Goal: Task Accomplishment & Management: Manage account settings

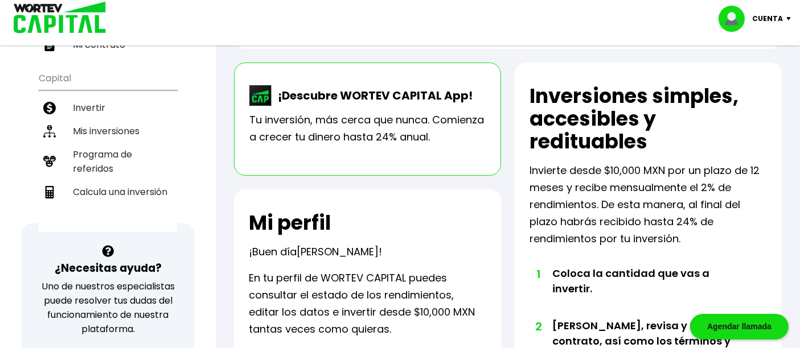
scroll to position [83, 0]
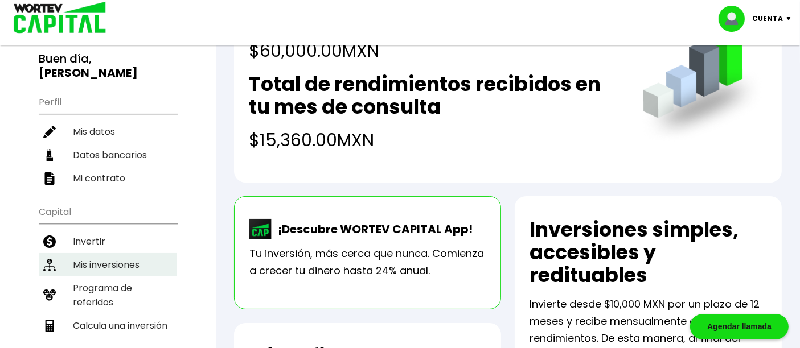
click at [110, 253] on li "Mis inversiones" at bounding box center [108, 264] width 138 height 23
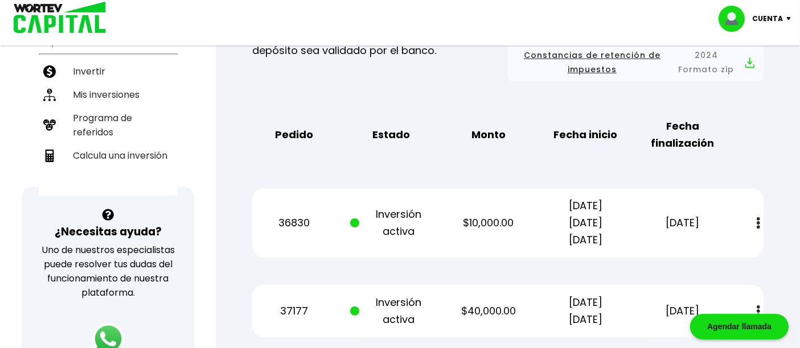
scroll to position [379, 0]
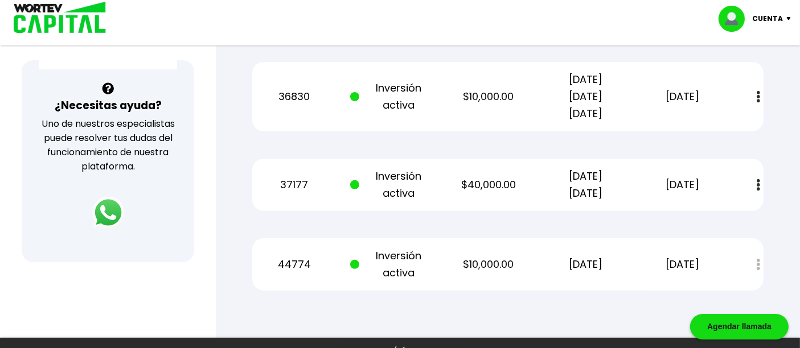
click at [757, 264] on div "Estado de cuenta" at bounding box center [751, 265] width 26 height 24
click at [760, 183] on img at bounding box center [757, 185] width 3 height 12
click at [780, 169] on div "Mis inversiones Como inversionista activo de WORTEV CAPITAL, apoyas el crecimie…" at bounding box center [507, 18] width 547 height 582
click at [757, 96] on img at bounding box center [757, 97] width 3 height 12
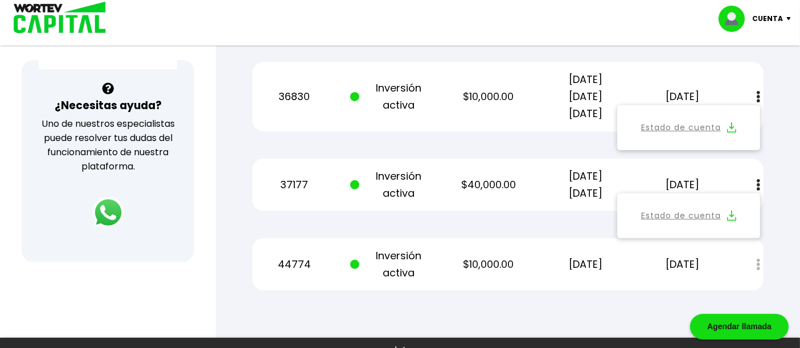
click at [770, 77] on div "Mis inversiones Como inversionista activo de WORTEV CAPITAL, apoyas el crecimie…" at bounding box center [507, 18] width 547 height 582
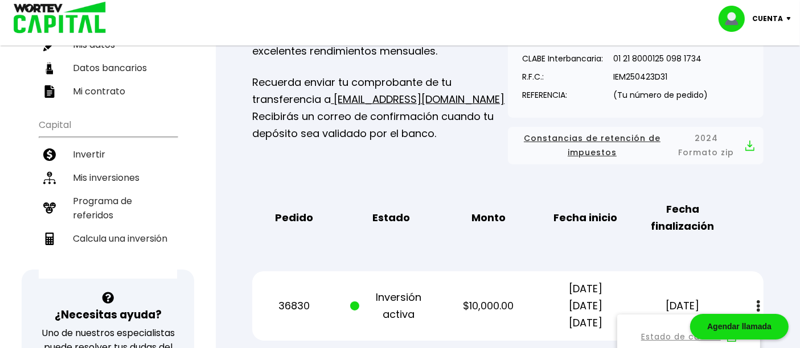
scroll to position [190, 0]
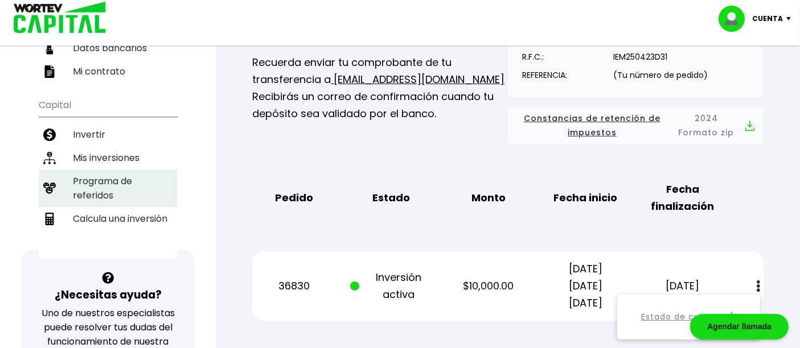
click at [99, 178] on li "Programa de referidos" at bounding box center [108, 189] width 138 height 38
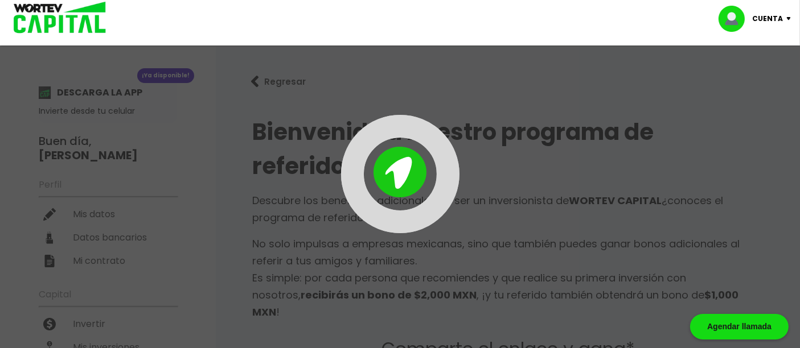
type input "[URL][DOMAIN_NAME]"
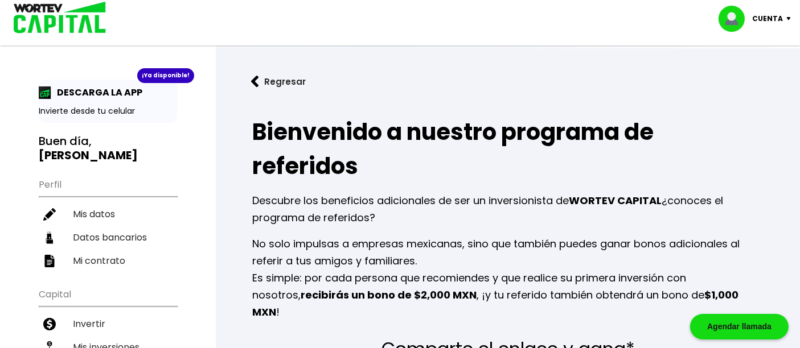
click at [281, 85] on button "Regresar" at bounding box center [278, 82] width 89 height 30
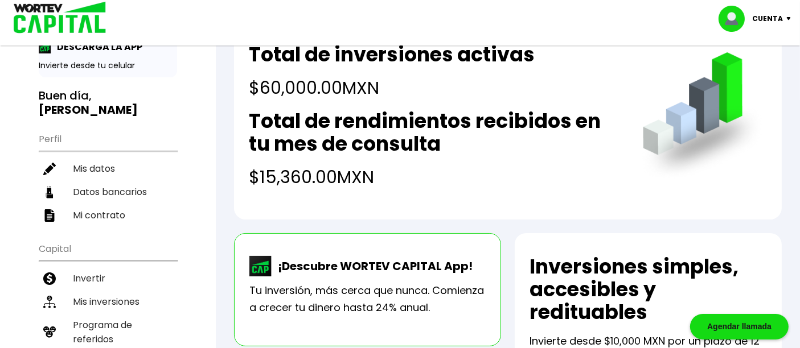
scroll to position [126, 0]
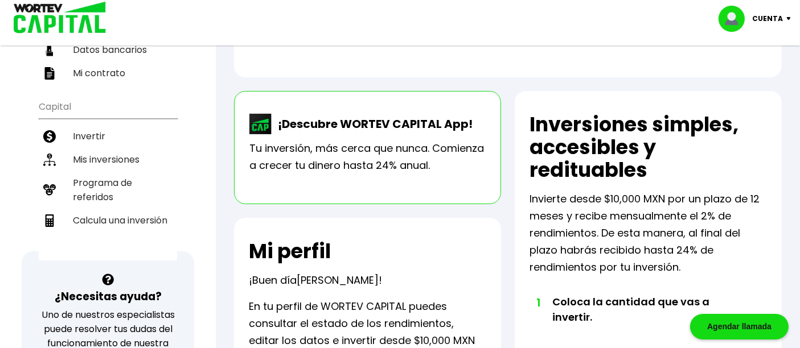
scroll to position [0, 0]
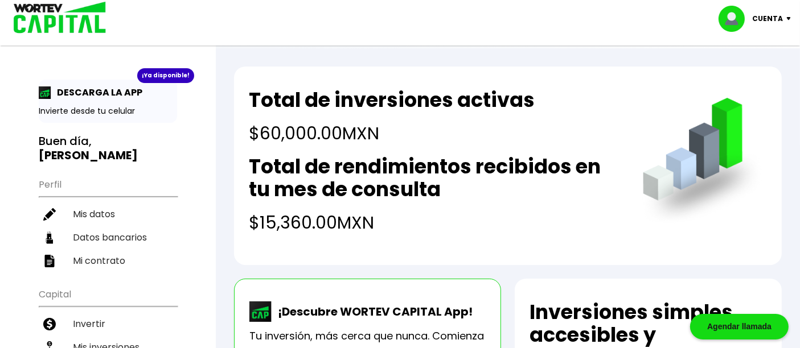
click at [781, 18] on p "Cuenta" at bounding box center [767, 18] width 31 height 17
click at [764, 75] on li "Cerrar sesión" at bounding box center [755, 75] width 91 height 23
